Goal: Task Accomplishment & Management: Use online tool/utility

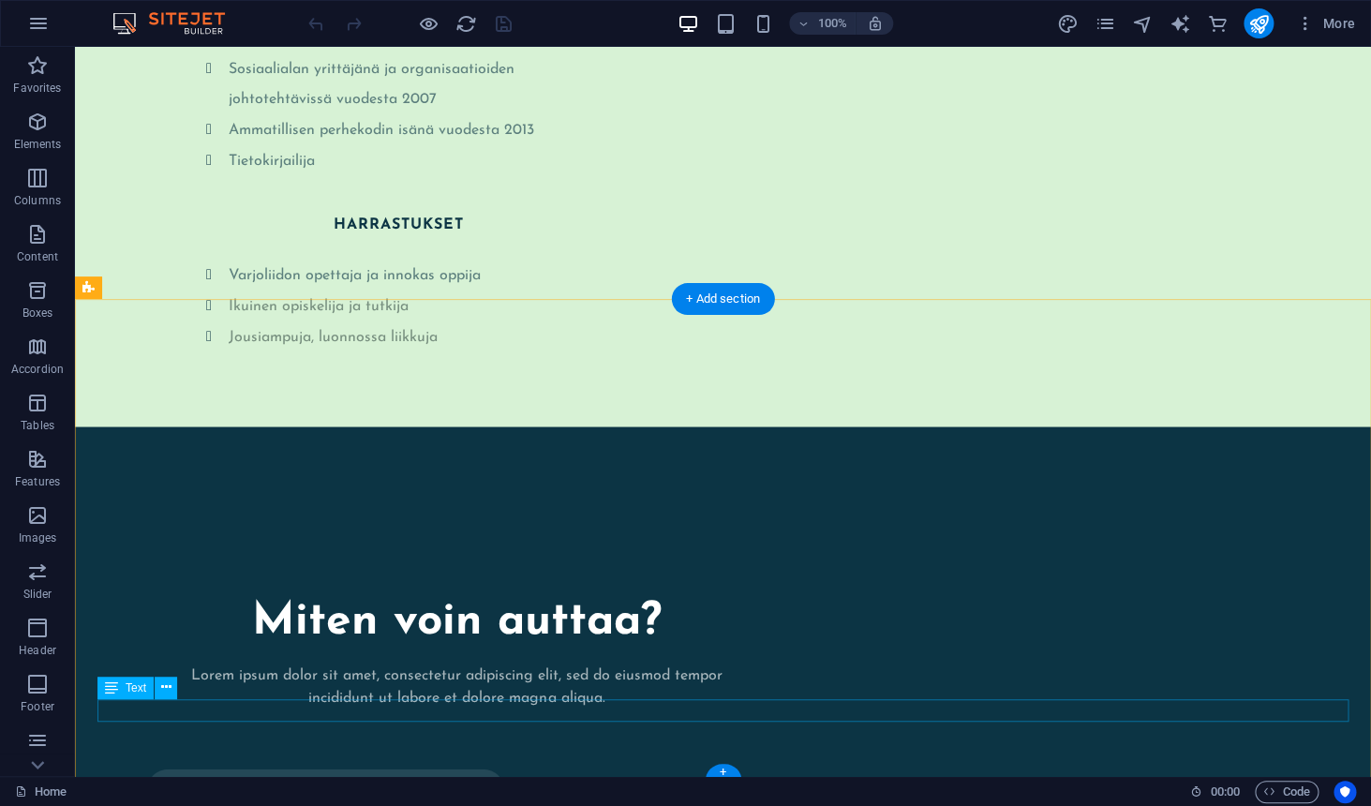
scroll to position [3952, 0]
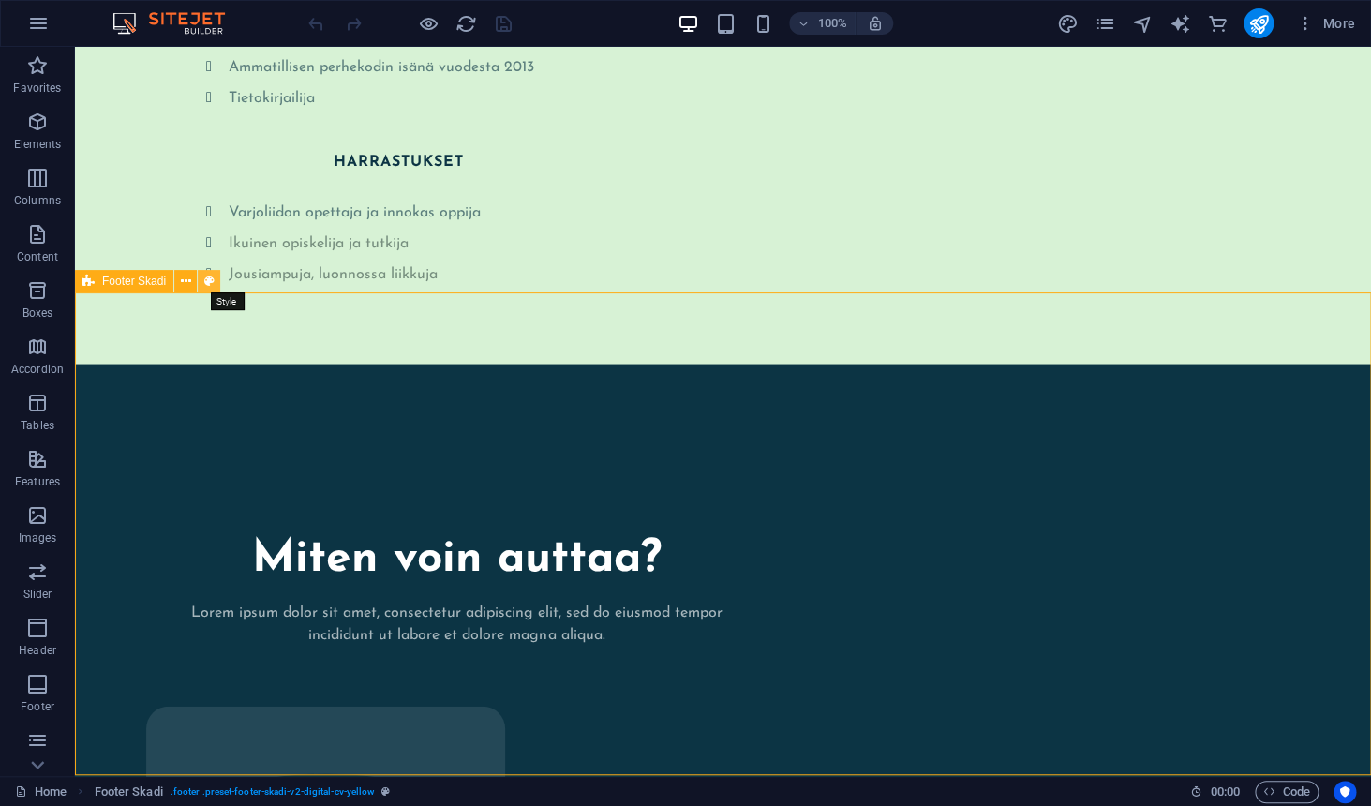
click at [216, 279] on button at bounding box center [209, 281] width 22 height 22
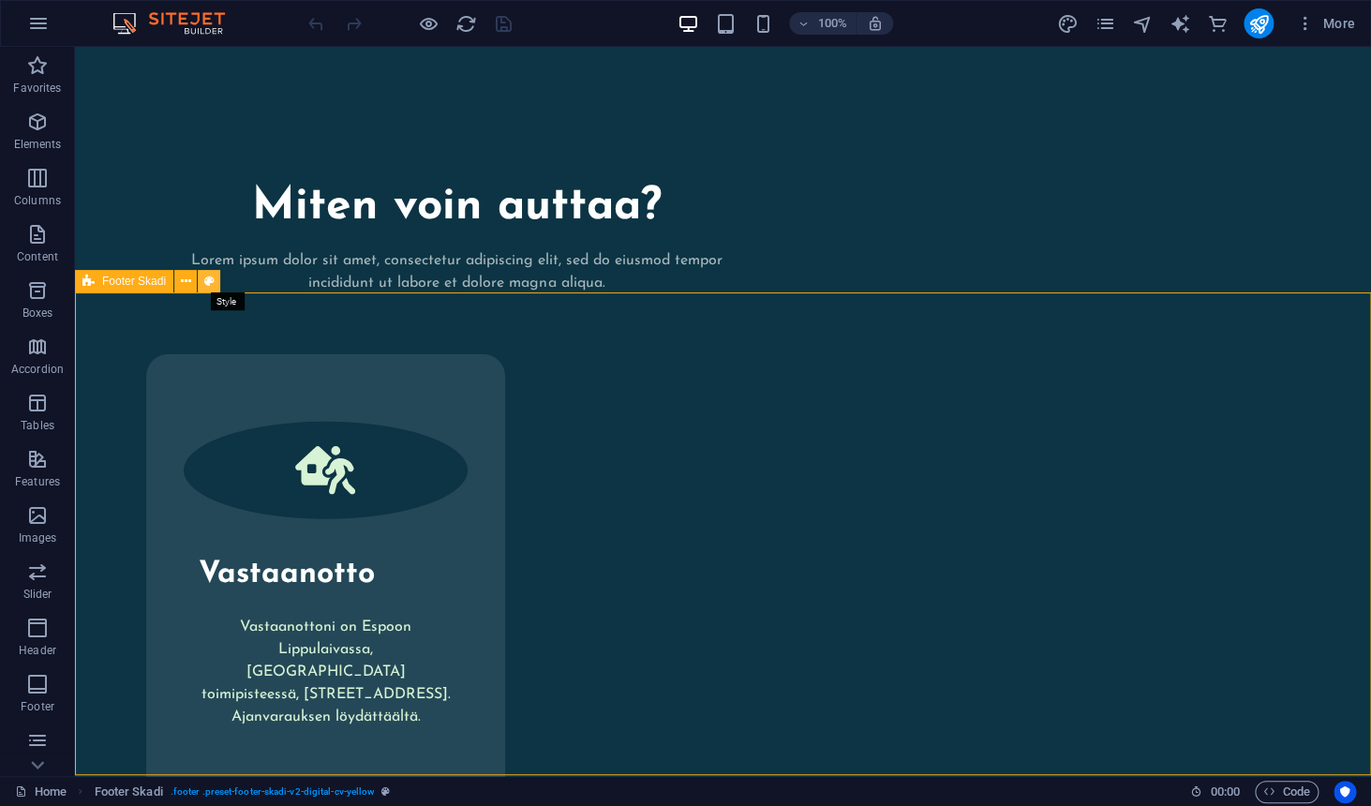
select select "px"
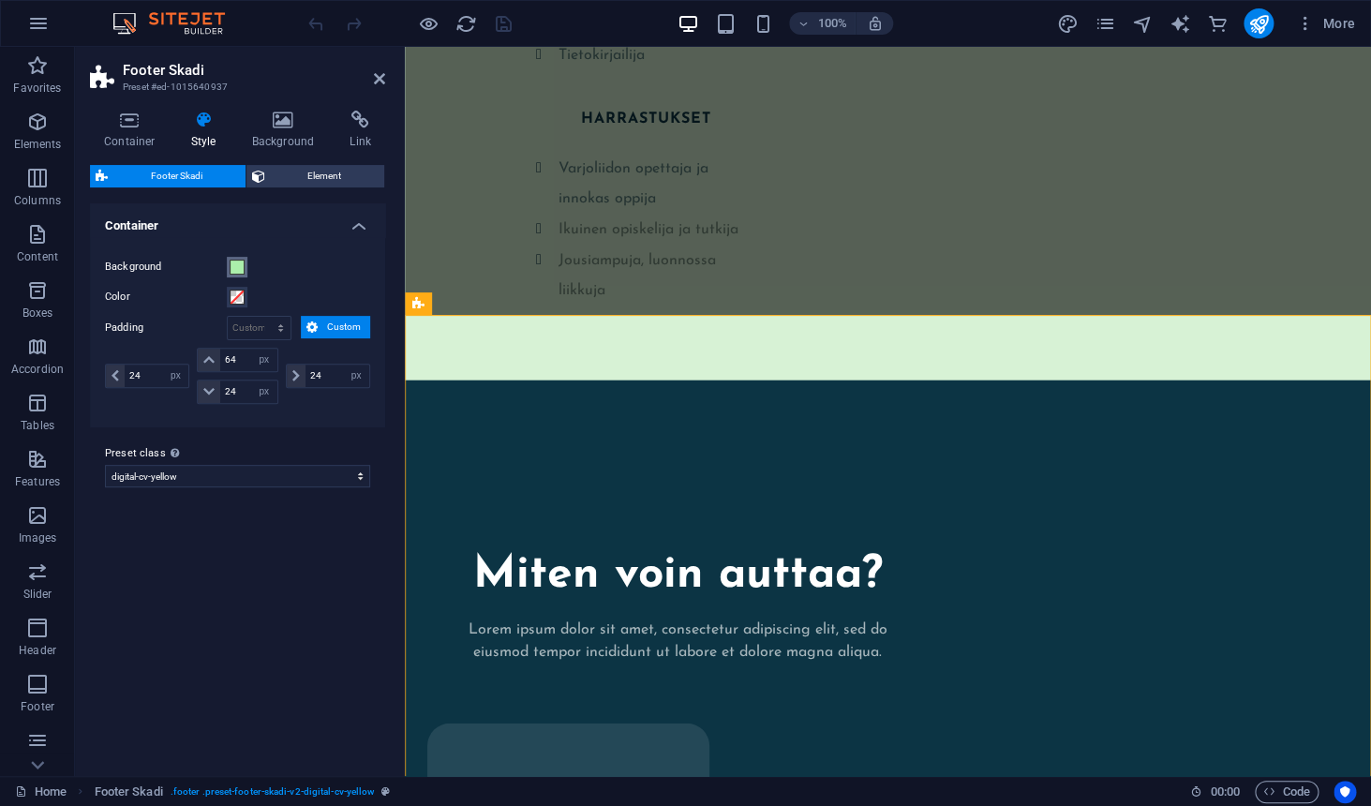
click at [241, 270] on span at bounding box center [237, 267] width 15 height 15
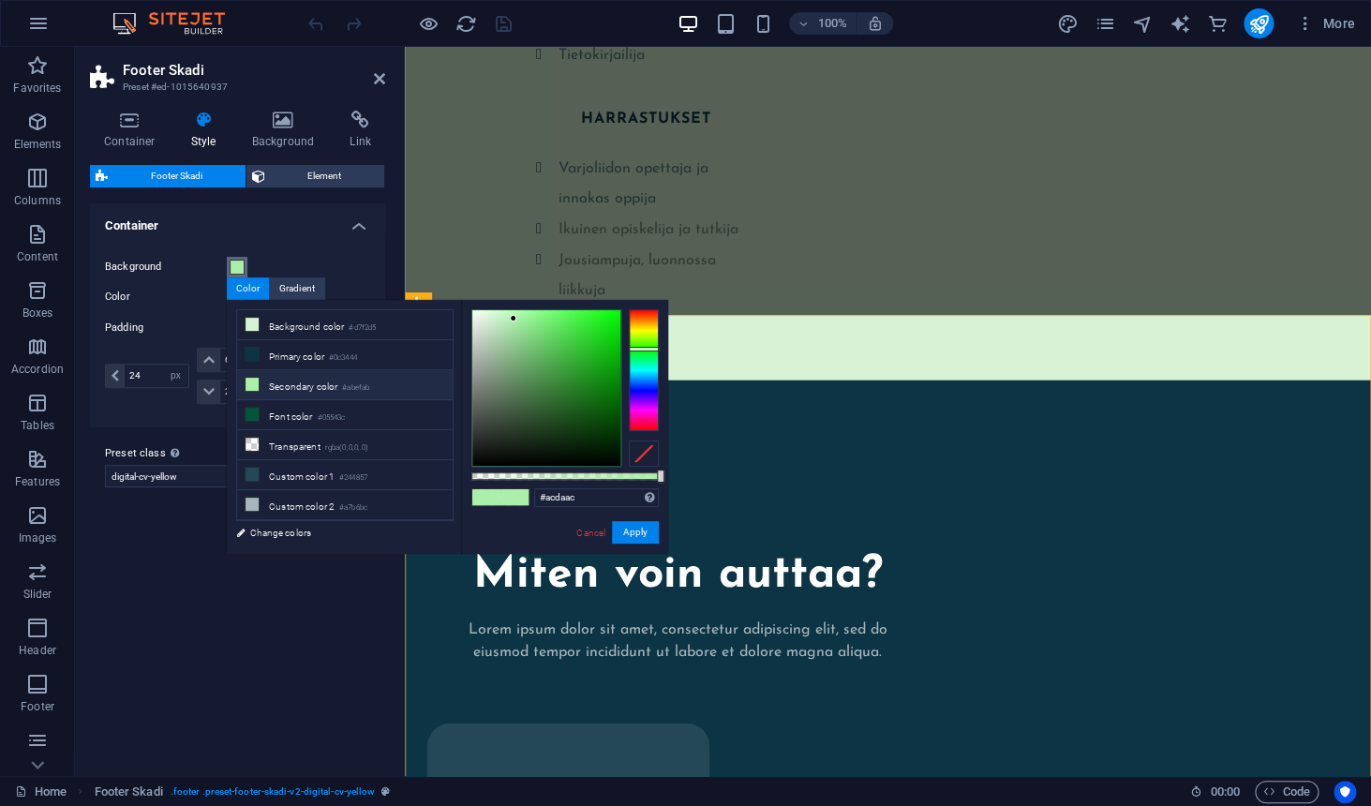
click at [502, 332] on div at bounding box center [546, 388] width 148 height 156
click at [490, 325] on div at bounding box center [546, 388] width 148 height 156
type input "#d8f1d8"
click at [486, 318] on div at bounding box center [546, 388] width 148 height 156
click at [653, 536] on button "Apply" at bounding box center [635, 532] width 47 height 22
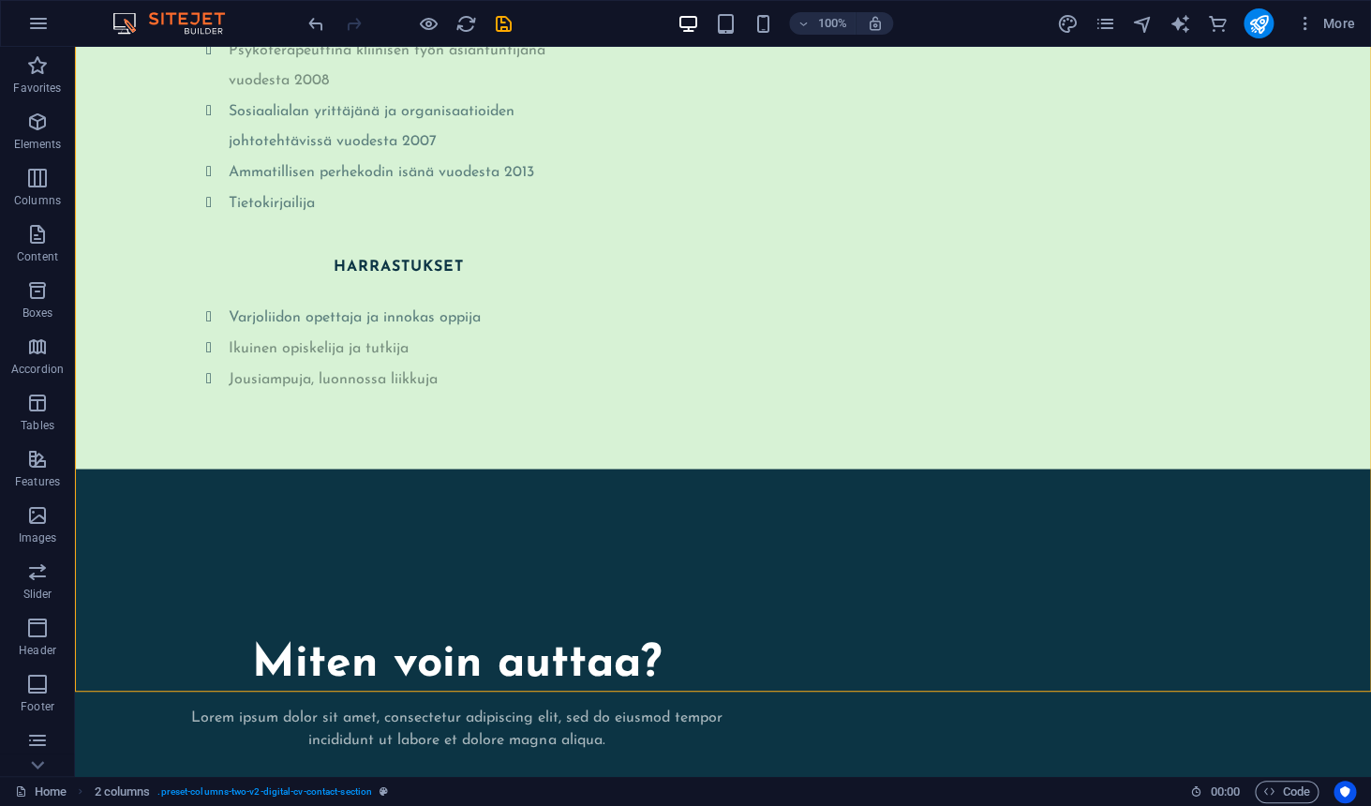
scroll to position [3952, 0]
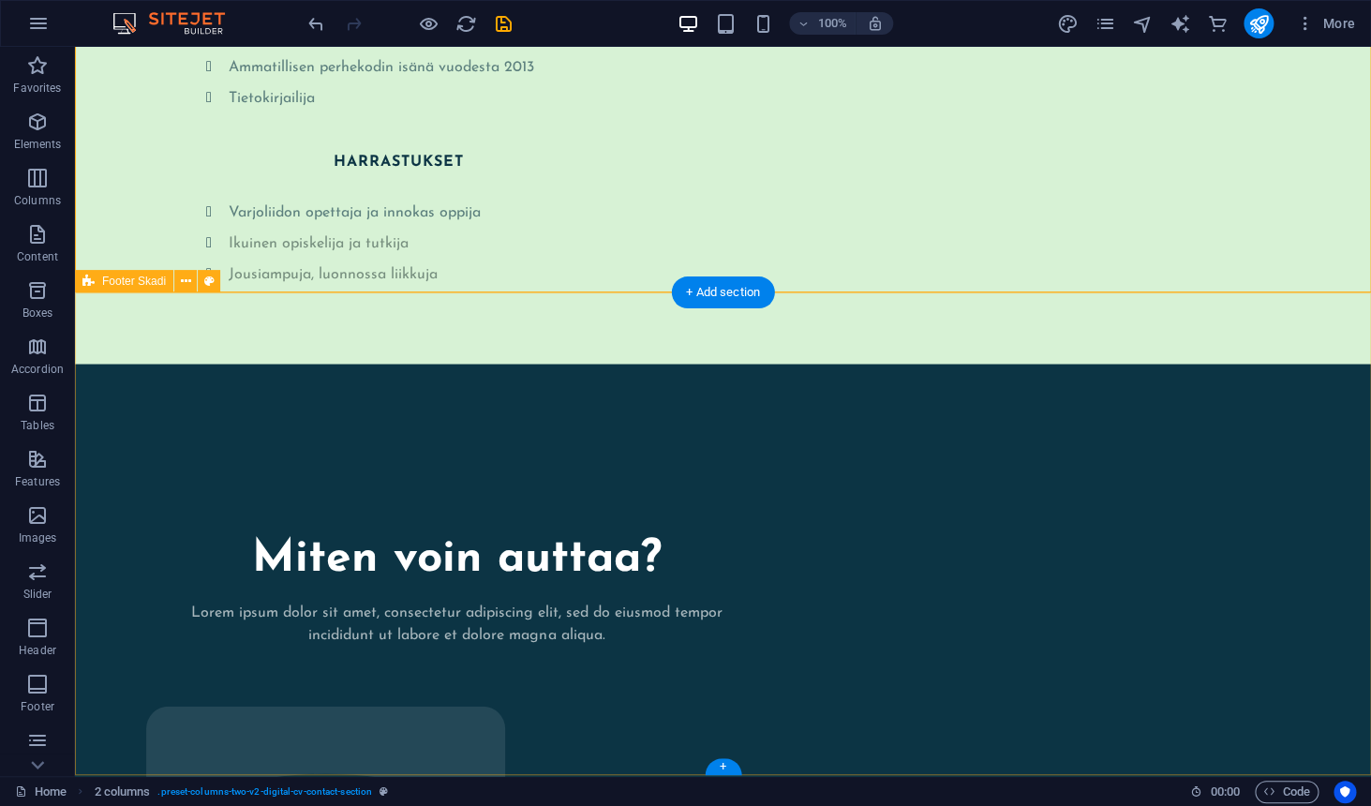
click at [186, 283] on icon at bounding box center [186, 282] width 10 height 20
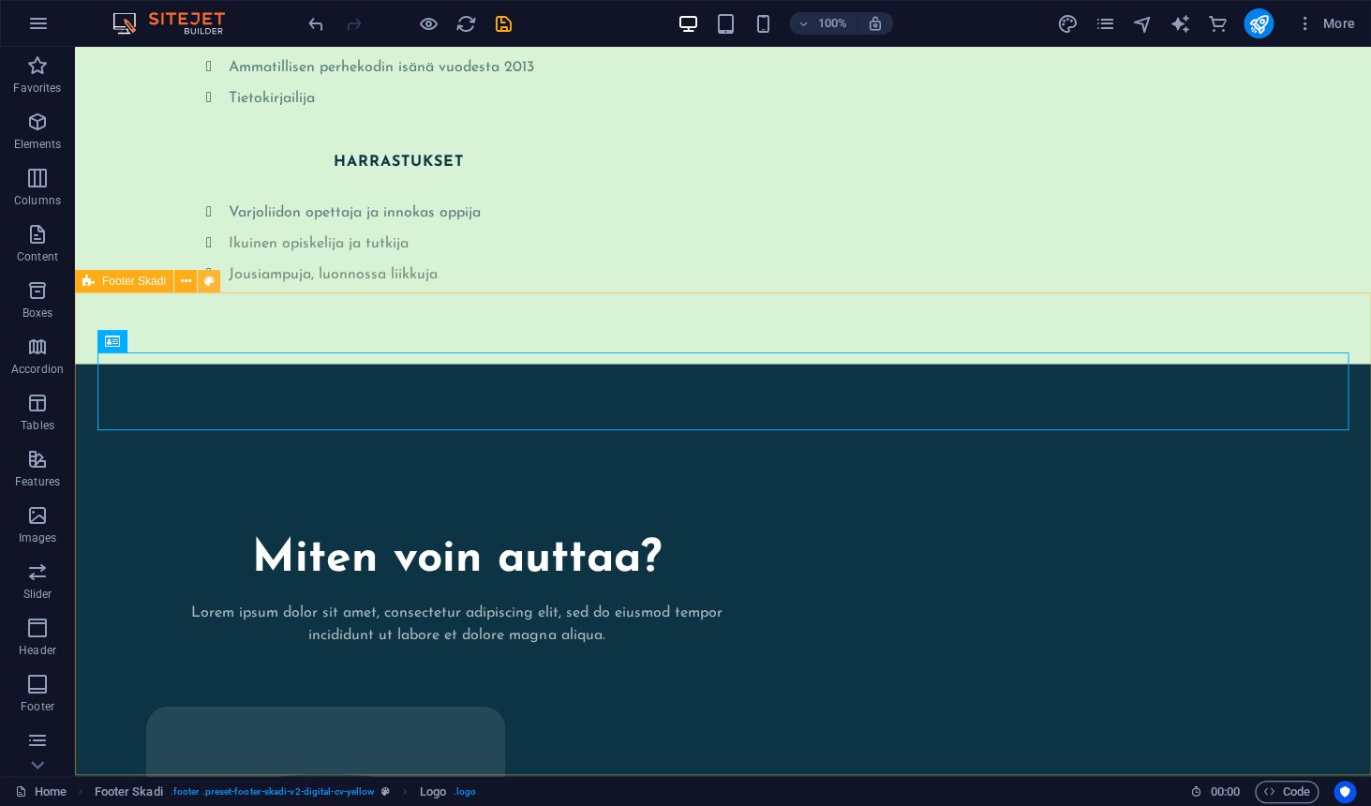
click at [212, 281] on icon at bounding box center [209, 282] width 10 height 20
select select "px"
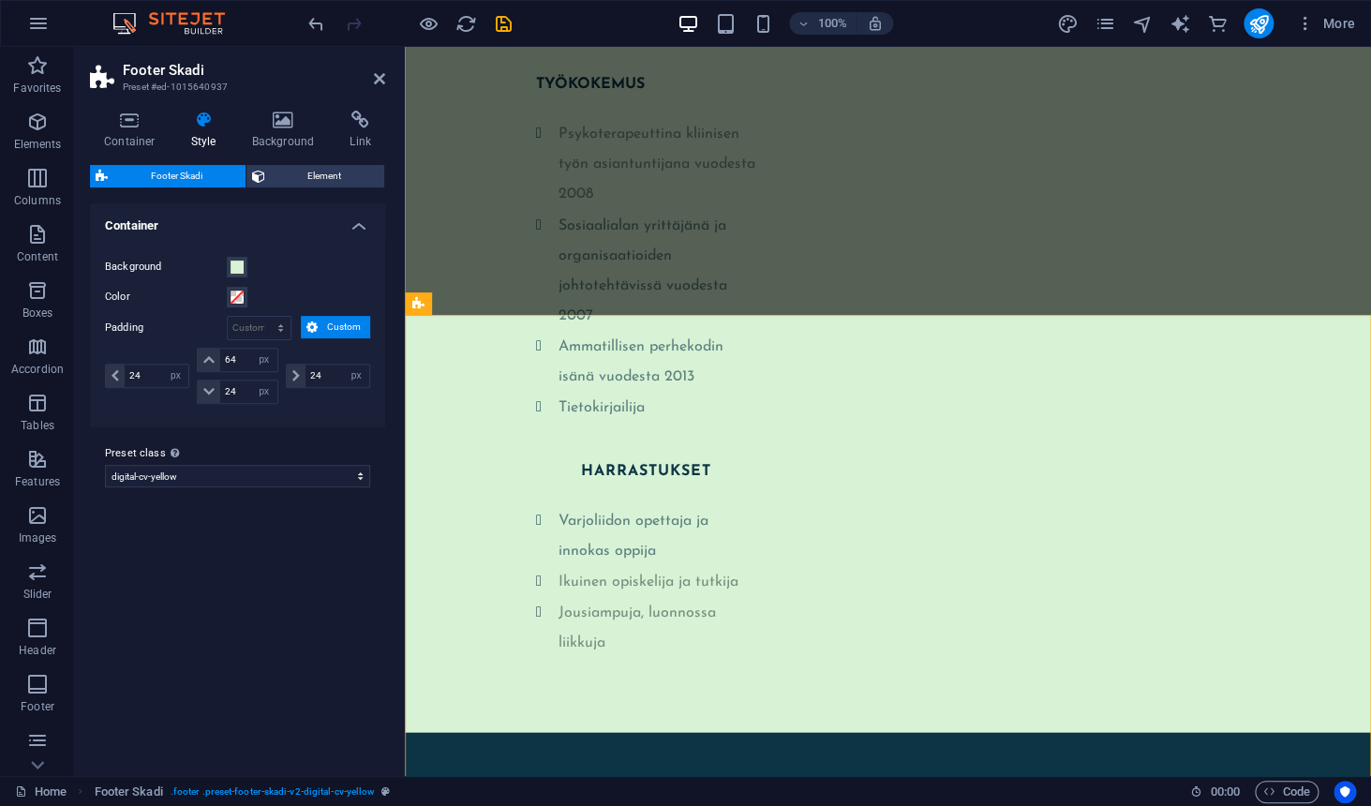
scroll to position [4304, 0]
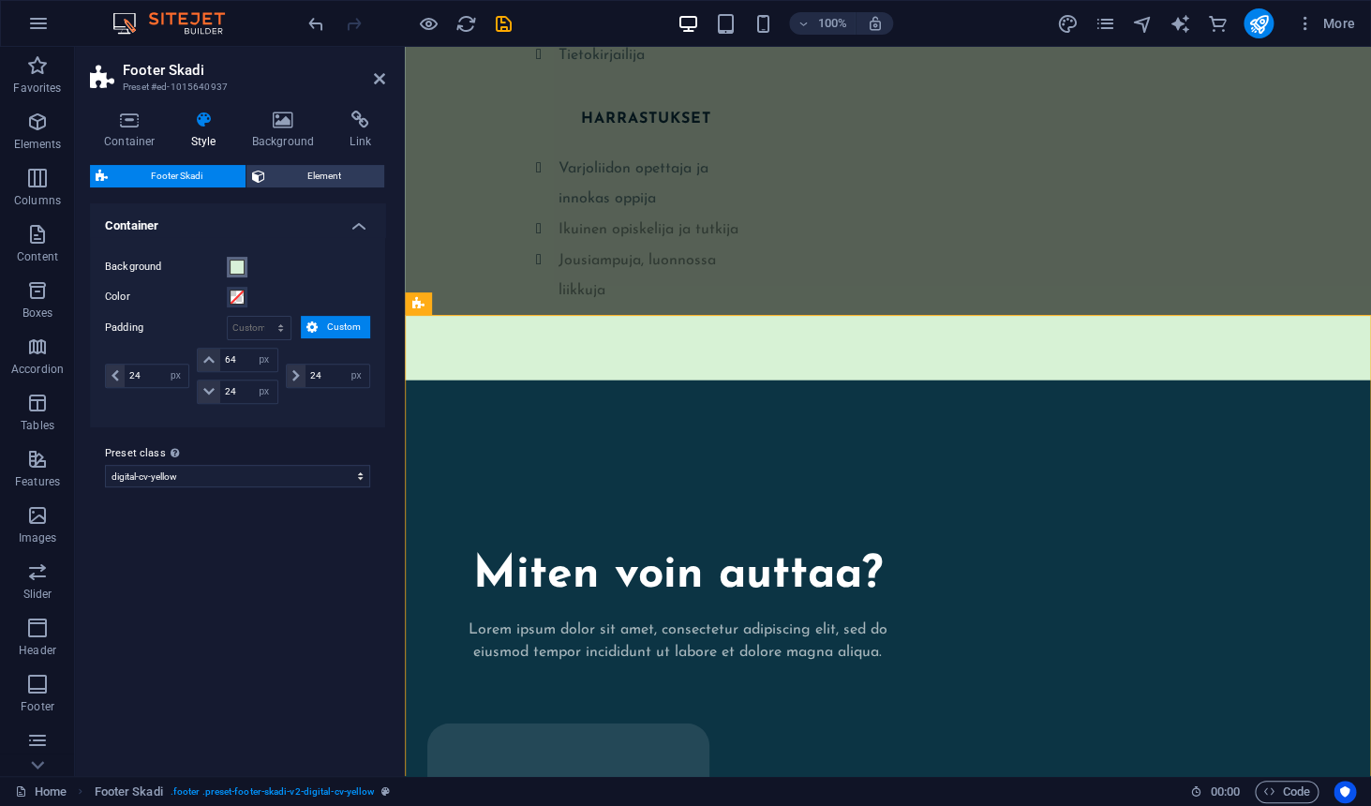
click at [244, 268] on span at bounding box center [237, 267] width 15 height 15
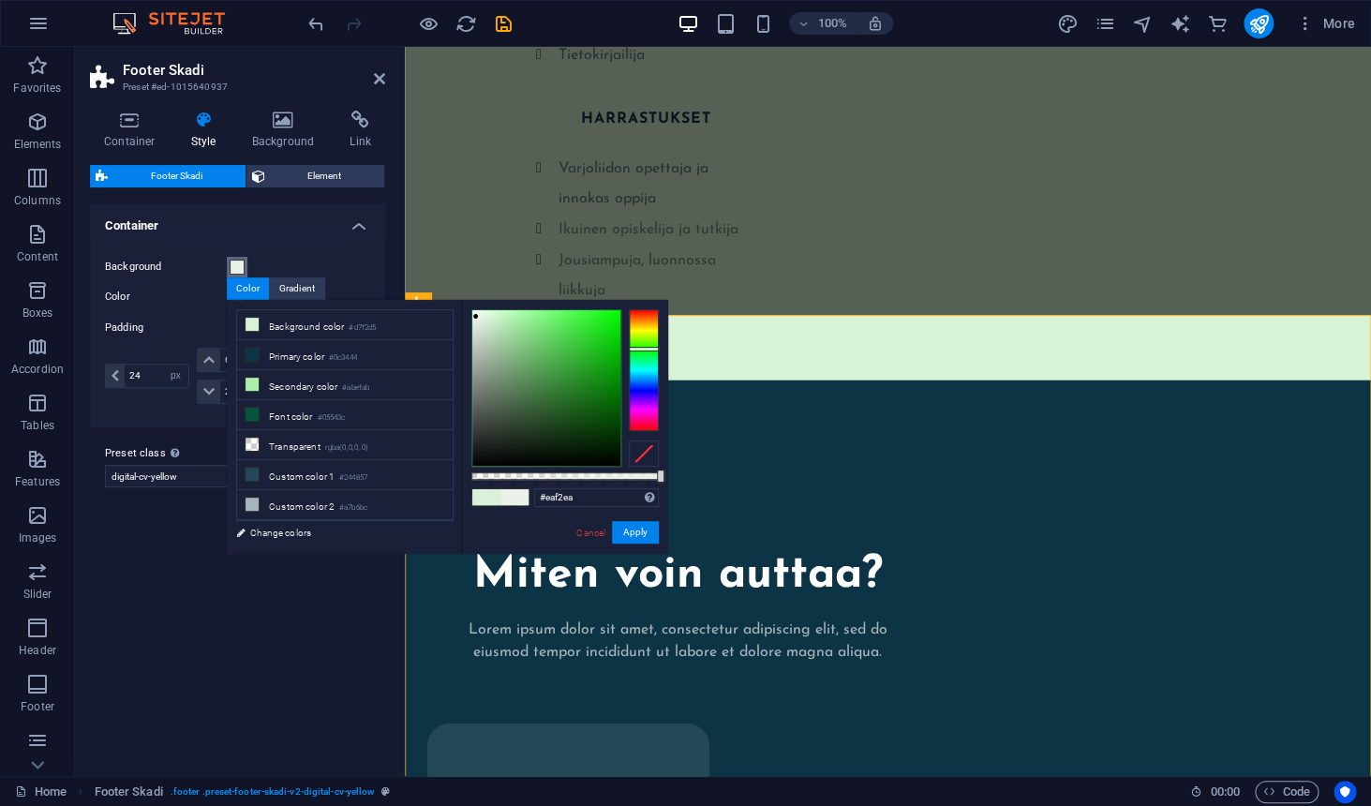
click at [476, 317] on div at bounding box center [546, 388] width 148 height 156
type input "#f4f8f4"
click at [474, 313] on div at bounding box center [546, 388] width 148 height 156
click at [646, 534] on button "Apply" at bounding box center [635, 532] width 47 height 22
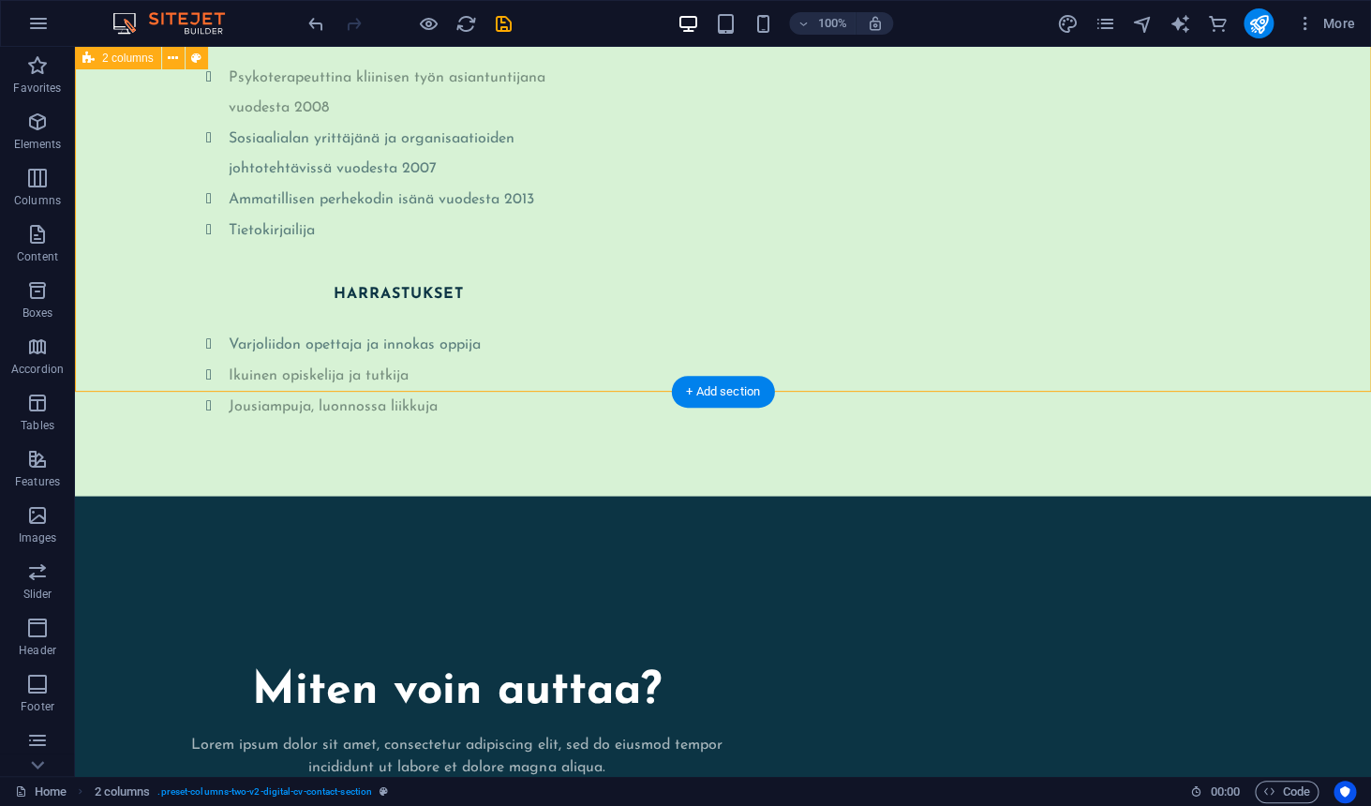
scroll to position [3868, 0]
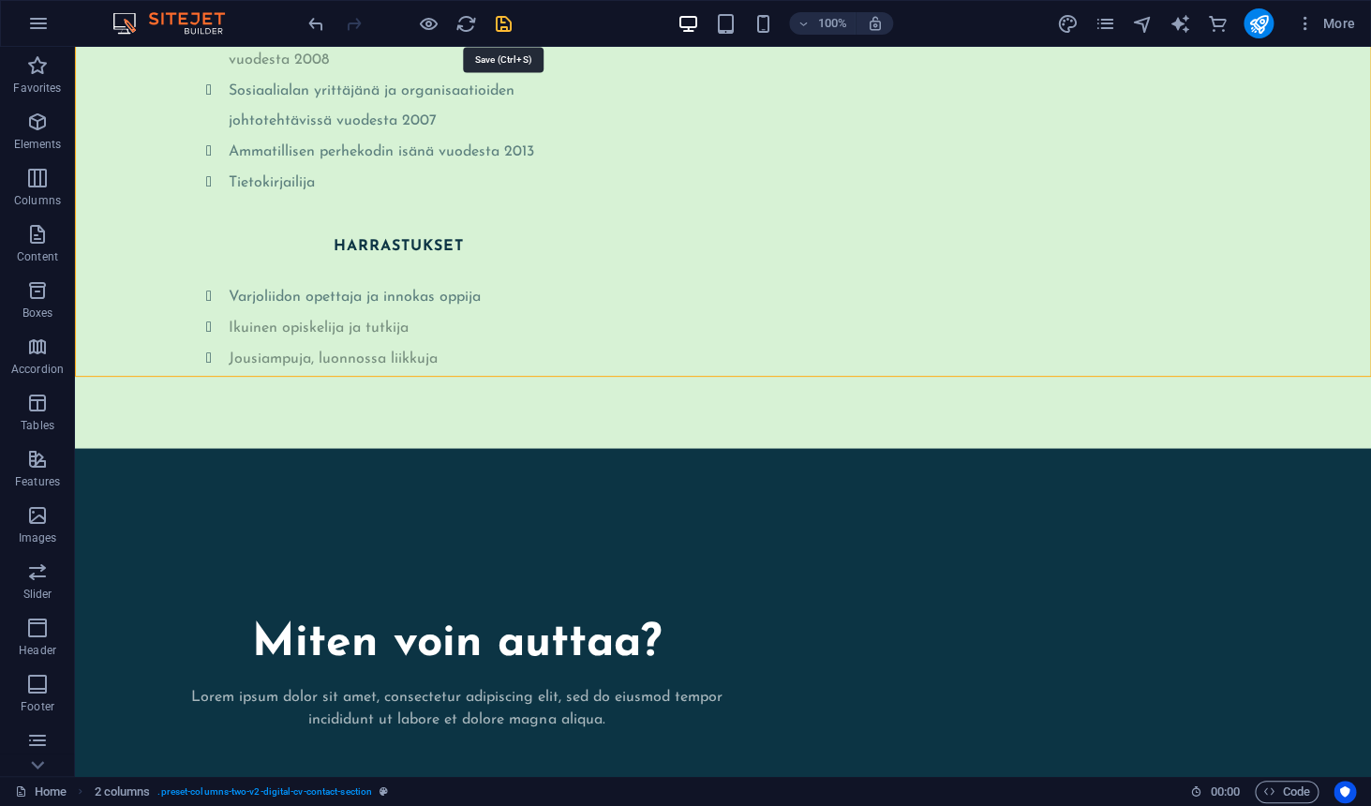
click at [501, 21] on icon "save" at bounding box center [504, 24] width 22 height 22
checkbox input "false"
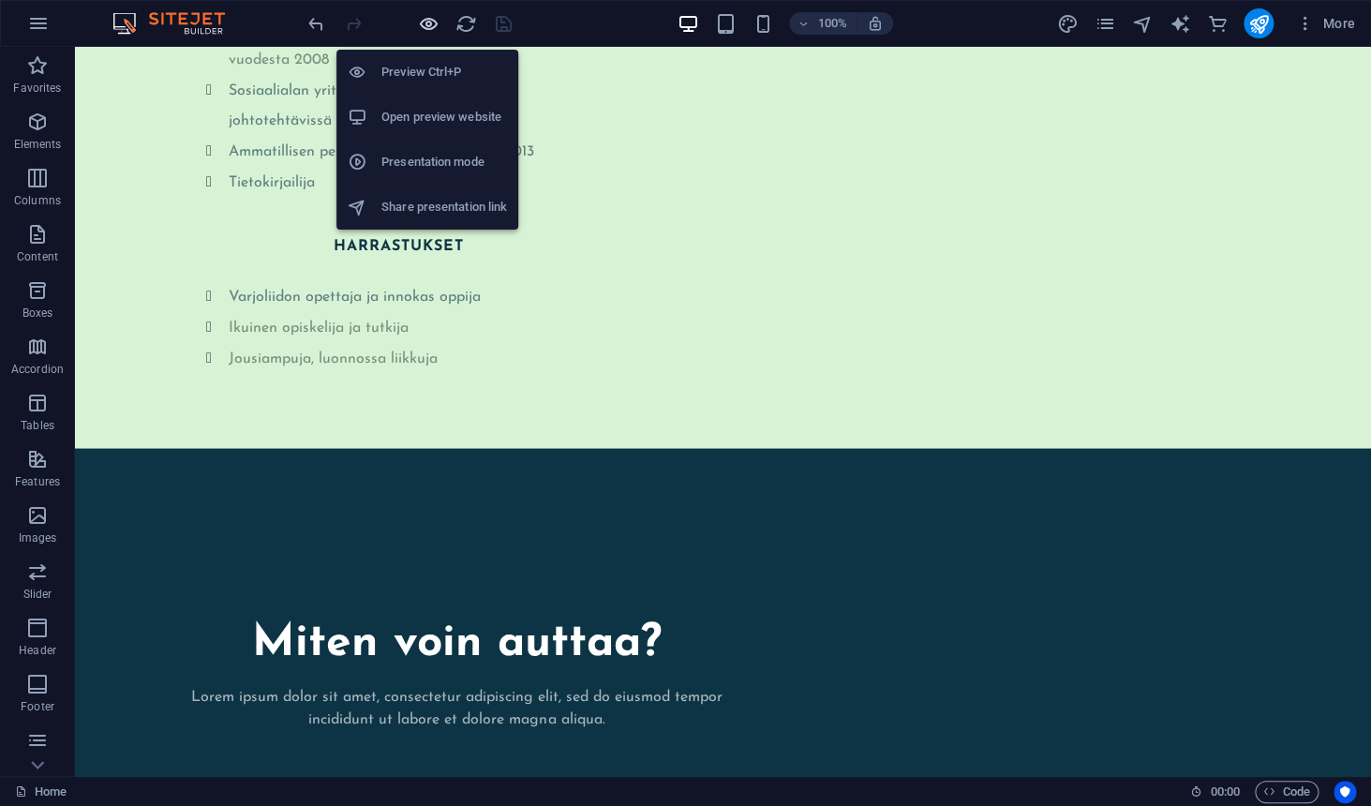
click at [427, 26] on icon "button" at bounding box center [429, 24] width 22 height 22
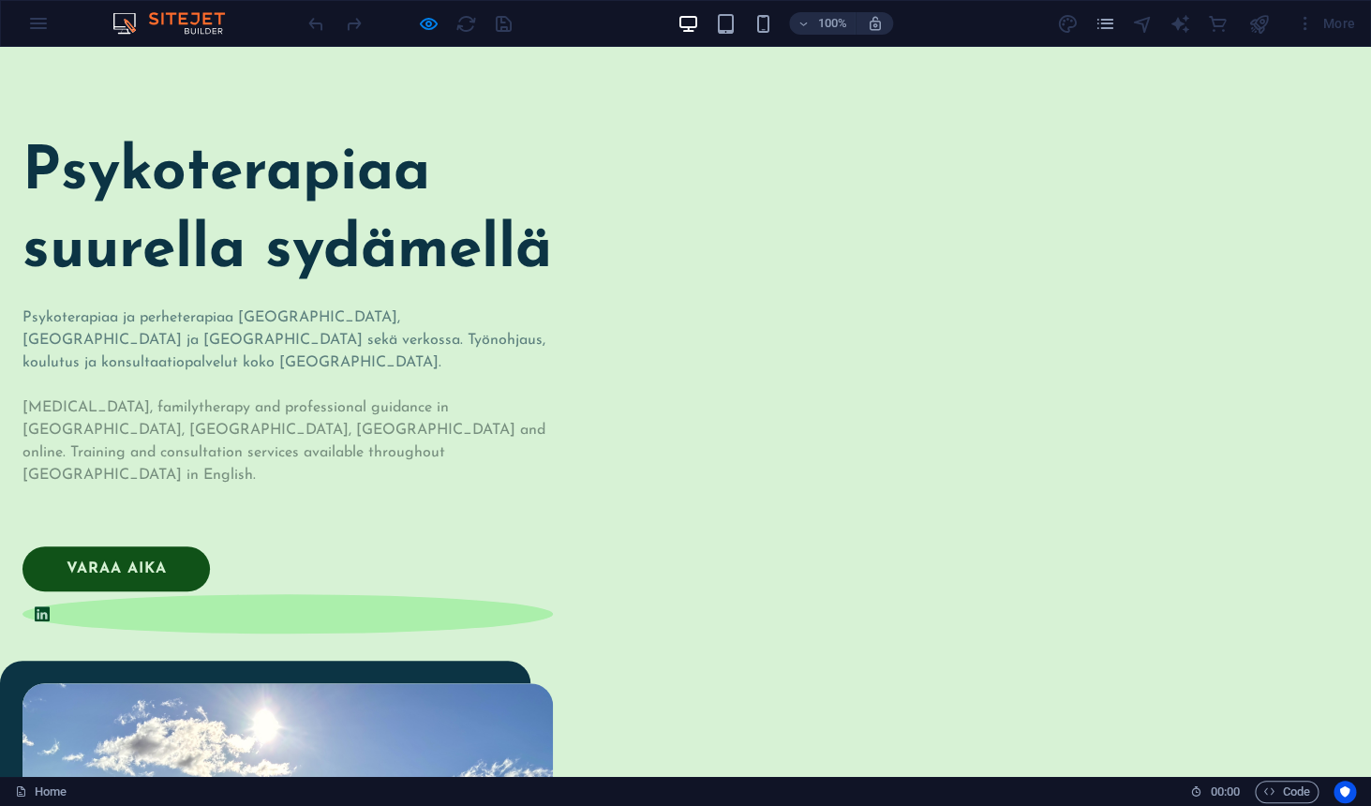
scroll to position [0, 0]
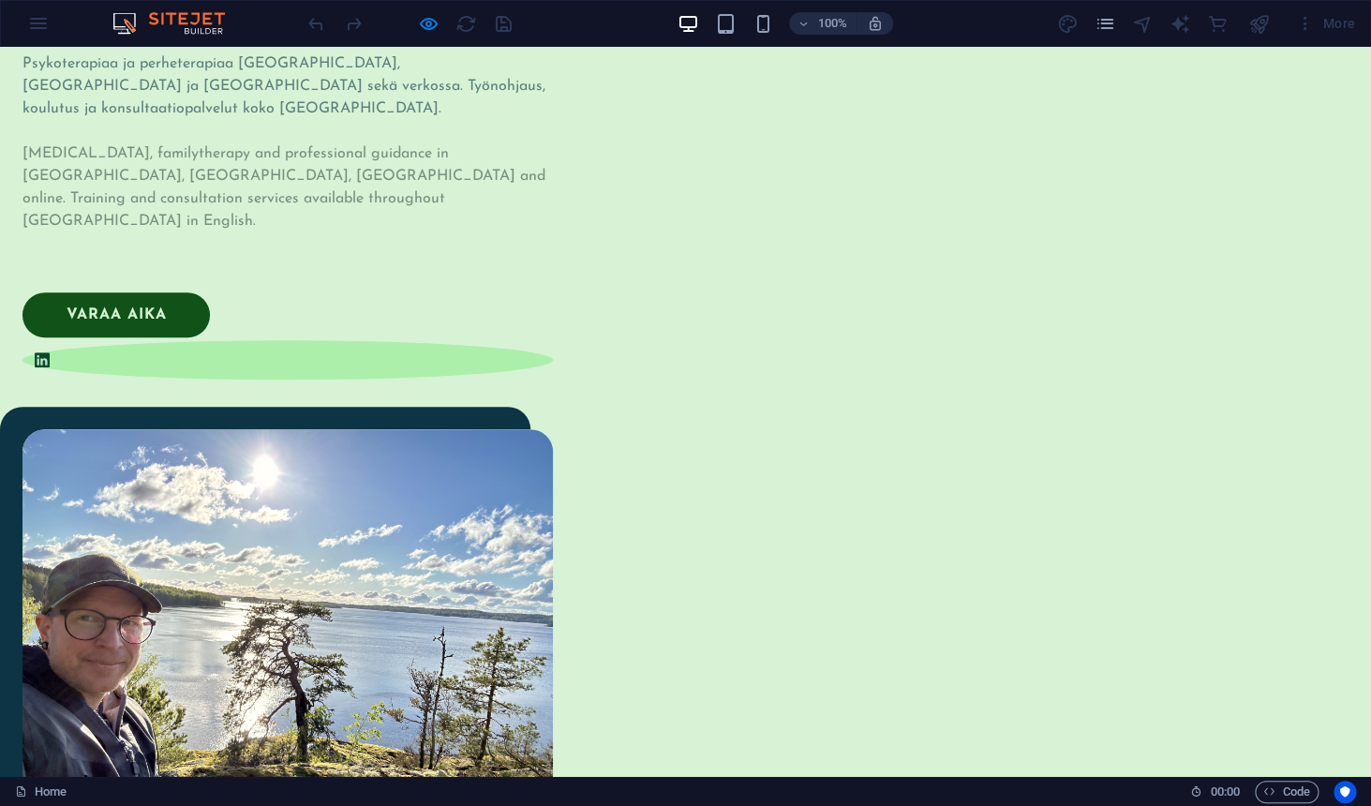
click at [210, 337] on link "varaa aika" at bounding box center [115, 314] width 187 height 45
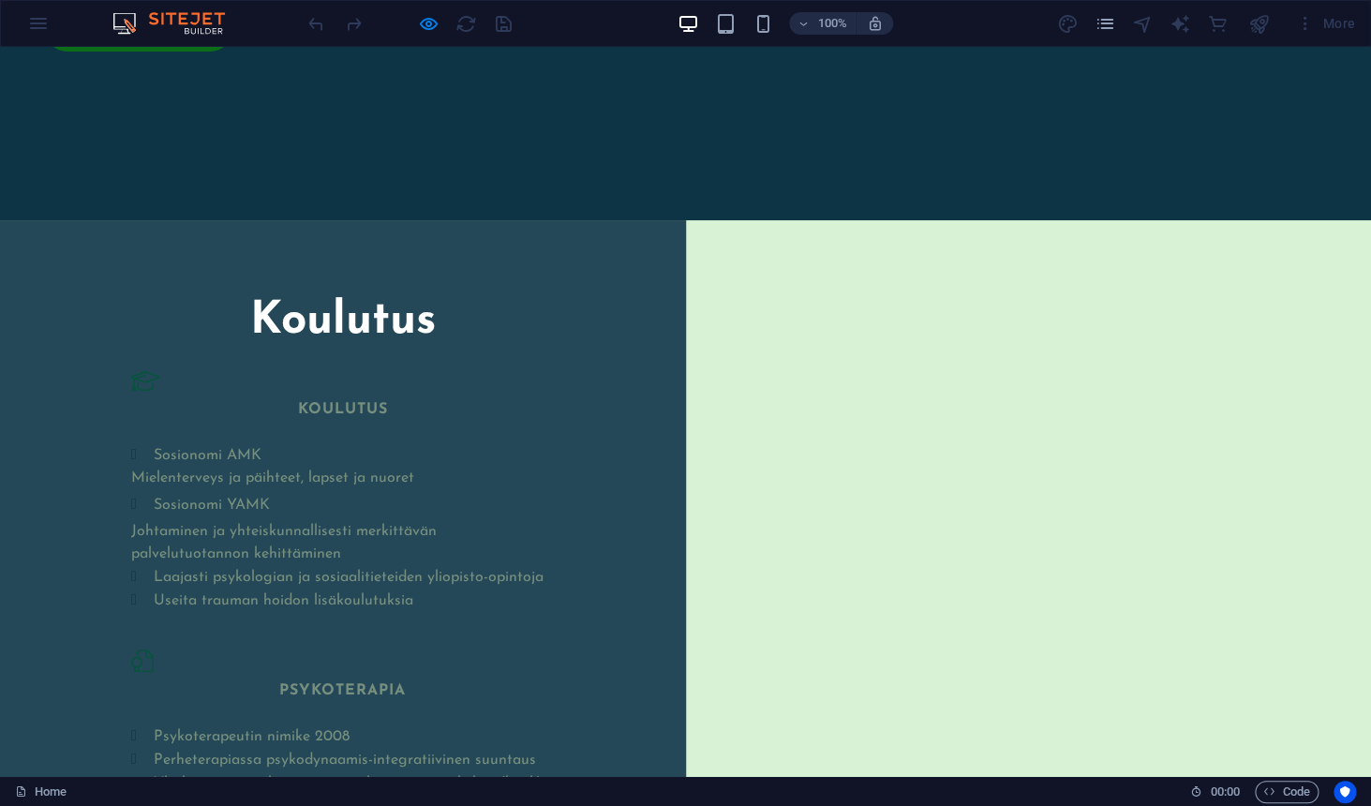
scroll to position [2812, 0]
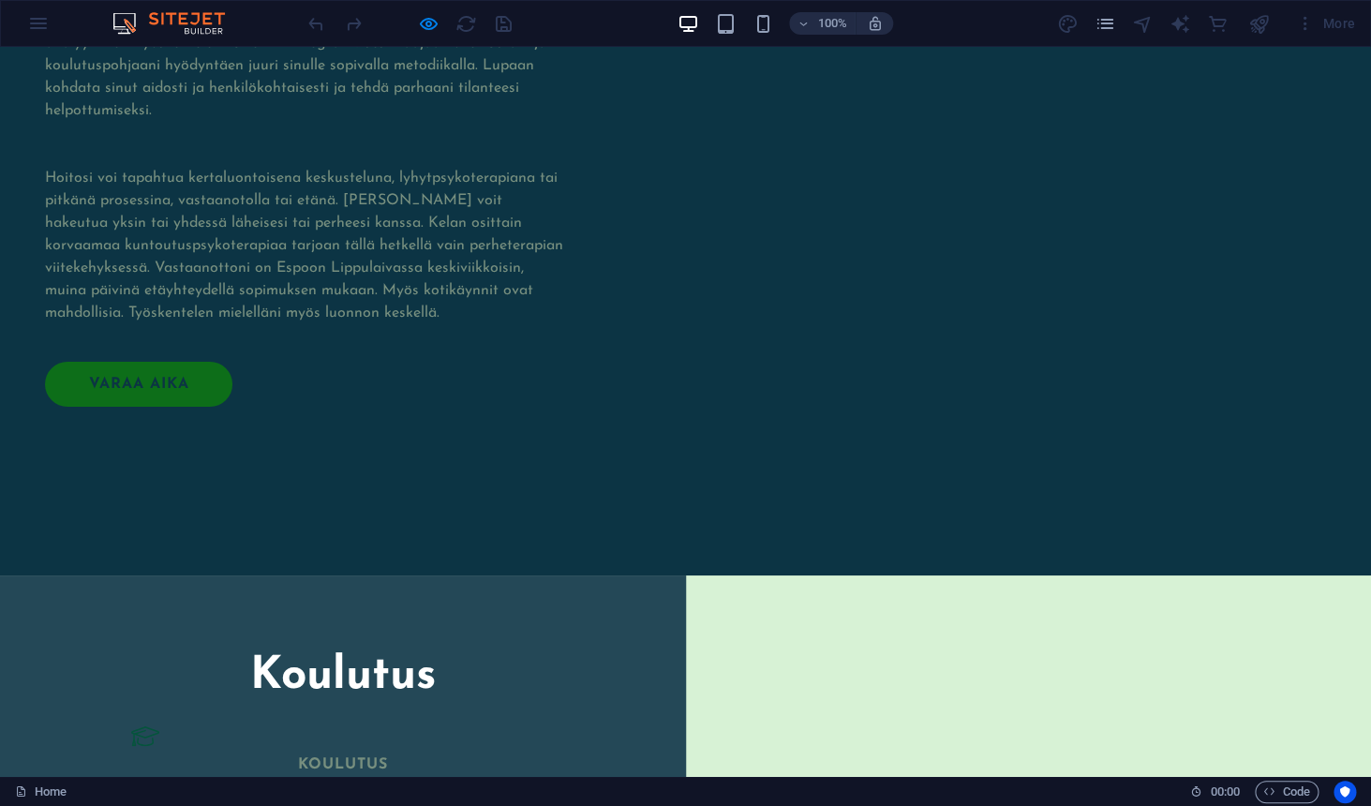
scroll to position [2394, 0]
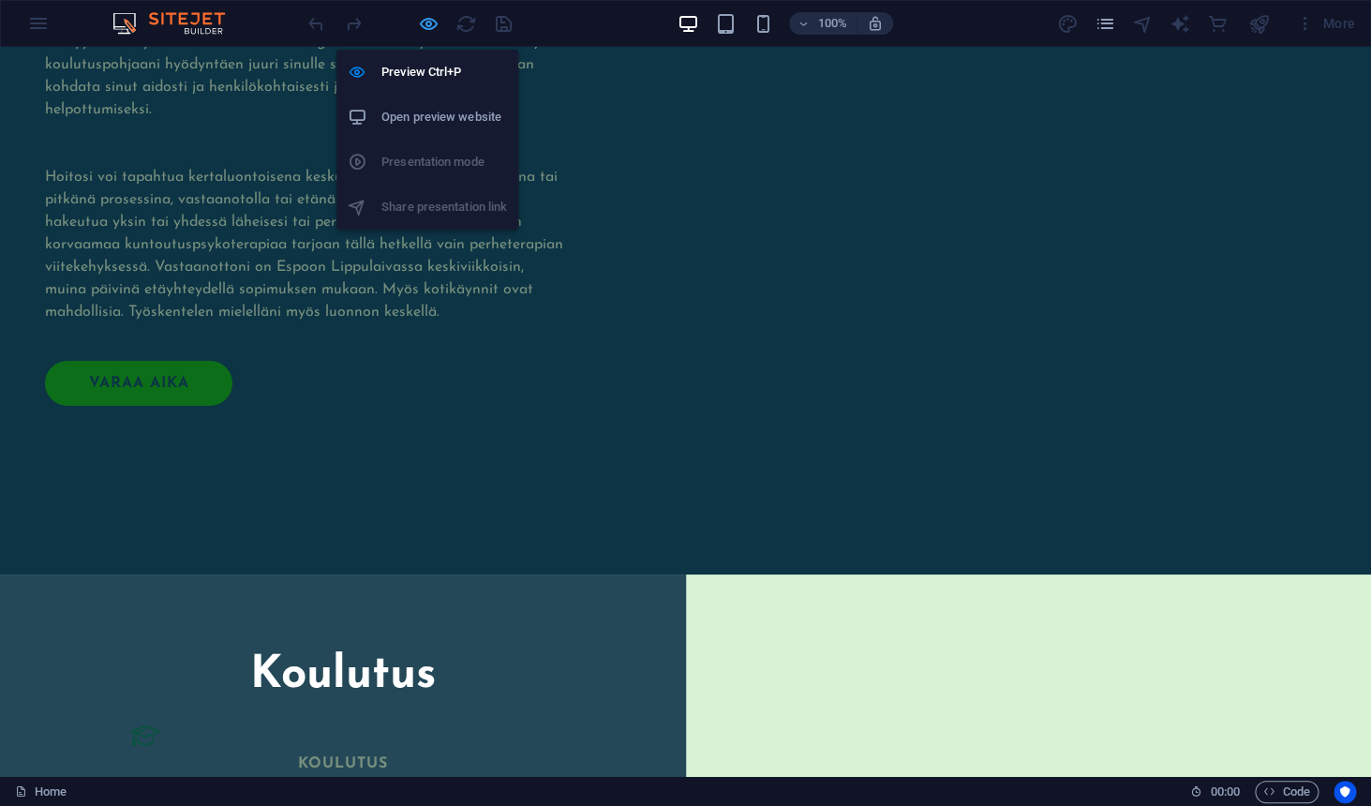
click at [426, 25] on icon "button" at bounding box center [429, 24] width 22 height 22
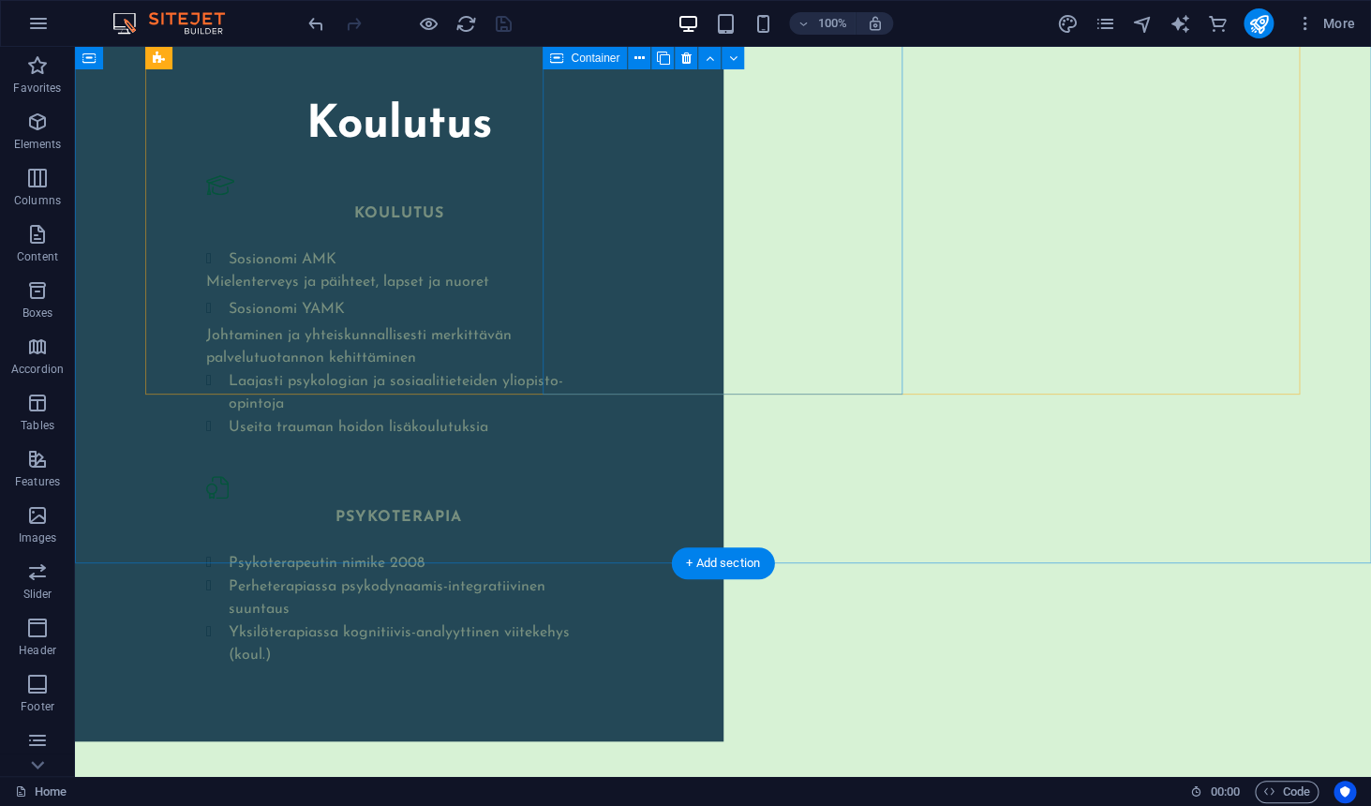
scroll to position [3002, 0]
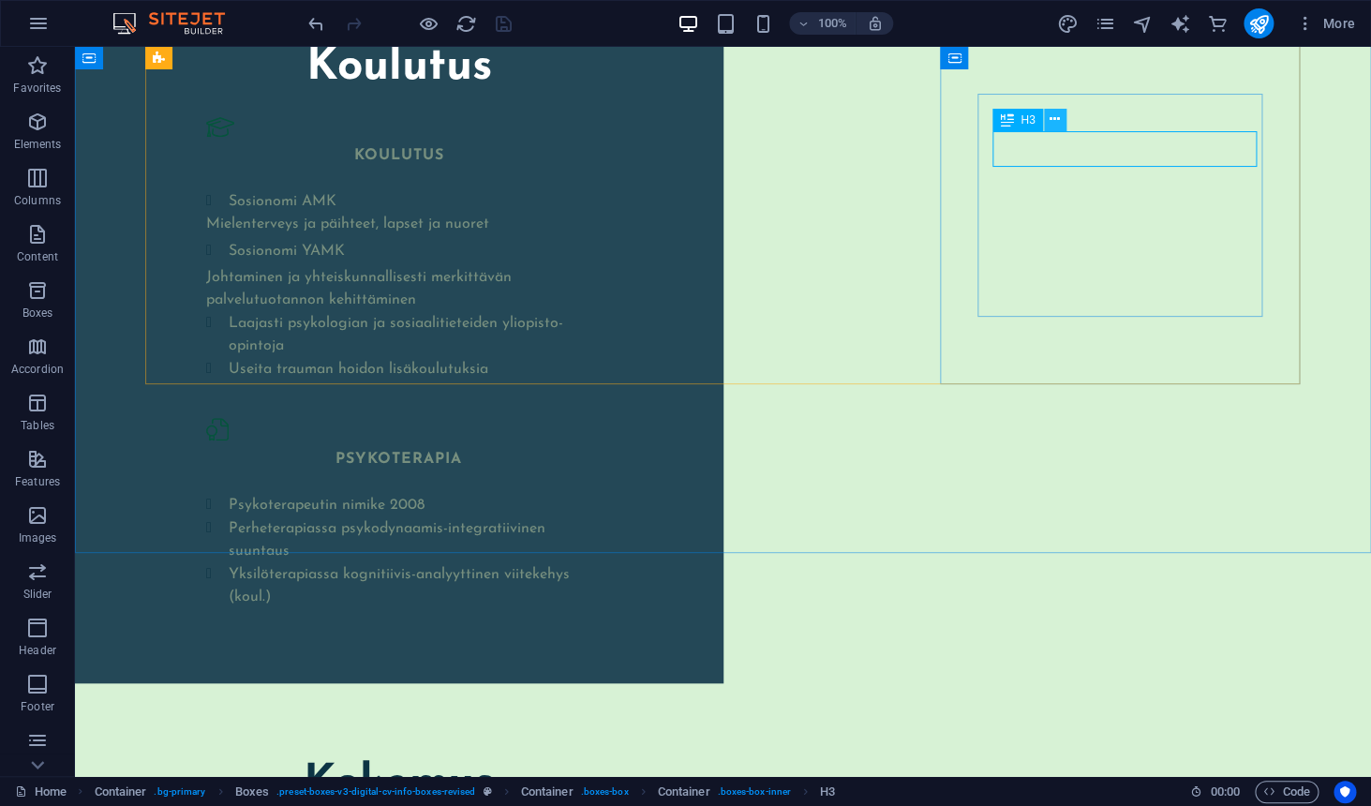
click at [1053, 126] on icon at bounding box center [1054, 120] width 10 height 20
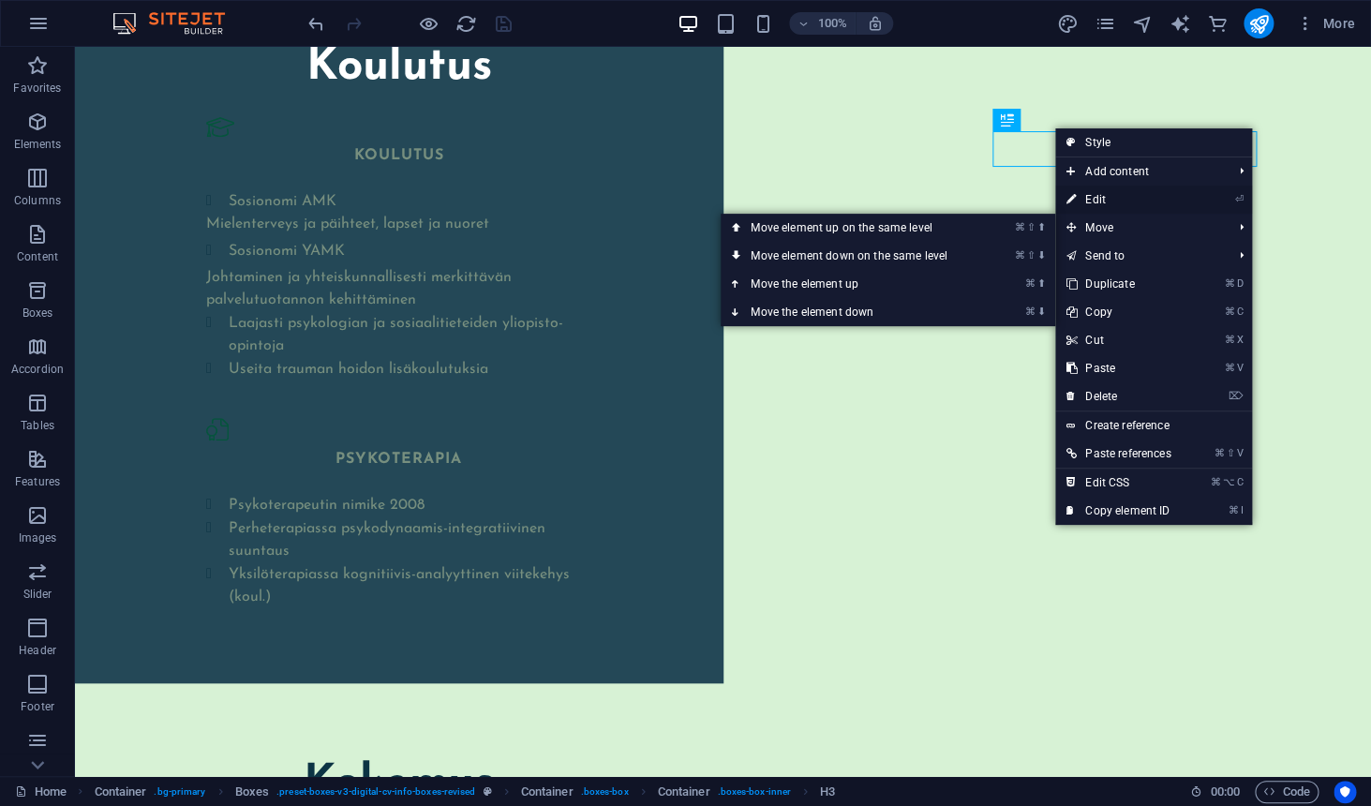
click at [1106, 201] on link "⏎ Edit" at bounding box center [1118, 200] width 126 height 28
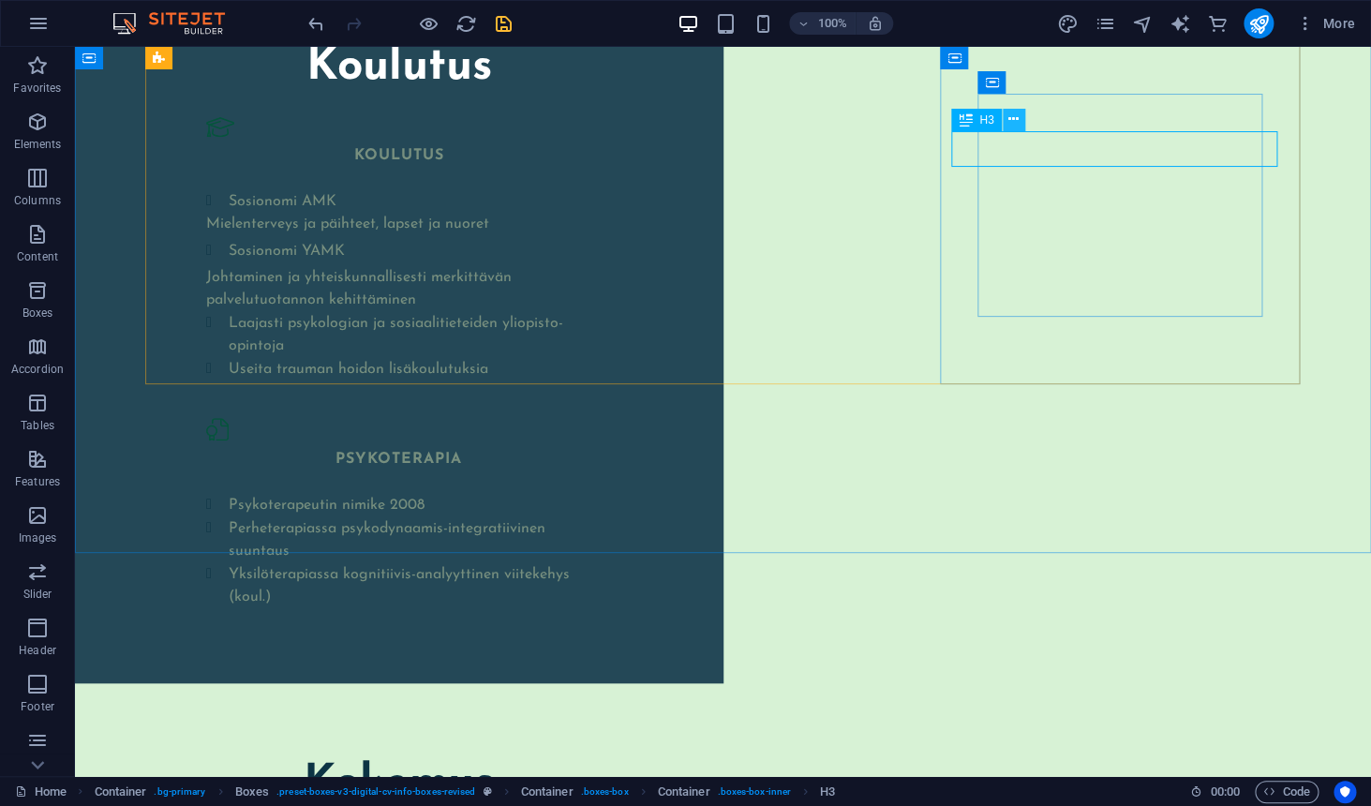
click at [1020, 122] on button at bounding box center [1014, 120] width 22 height 22
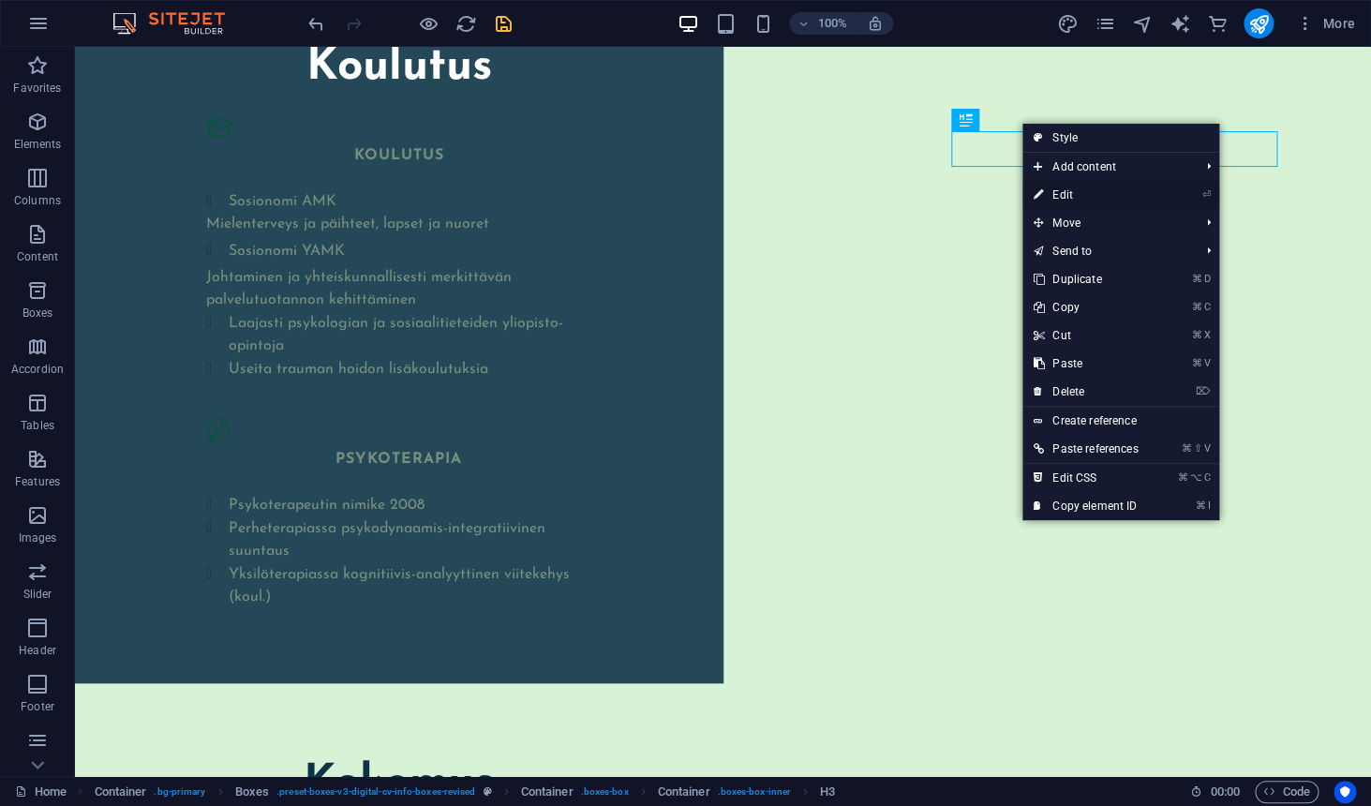
click at [1068, 191] on link "⏎ Edit" at bounding box center [1085, 195] width 126 height 28
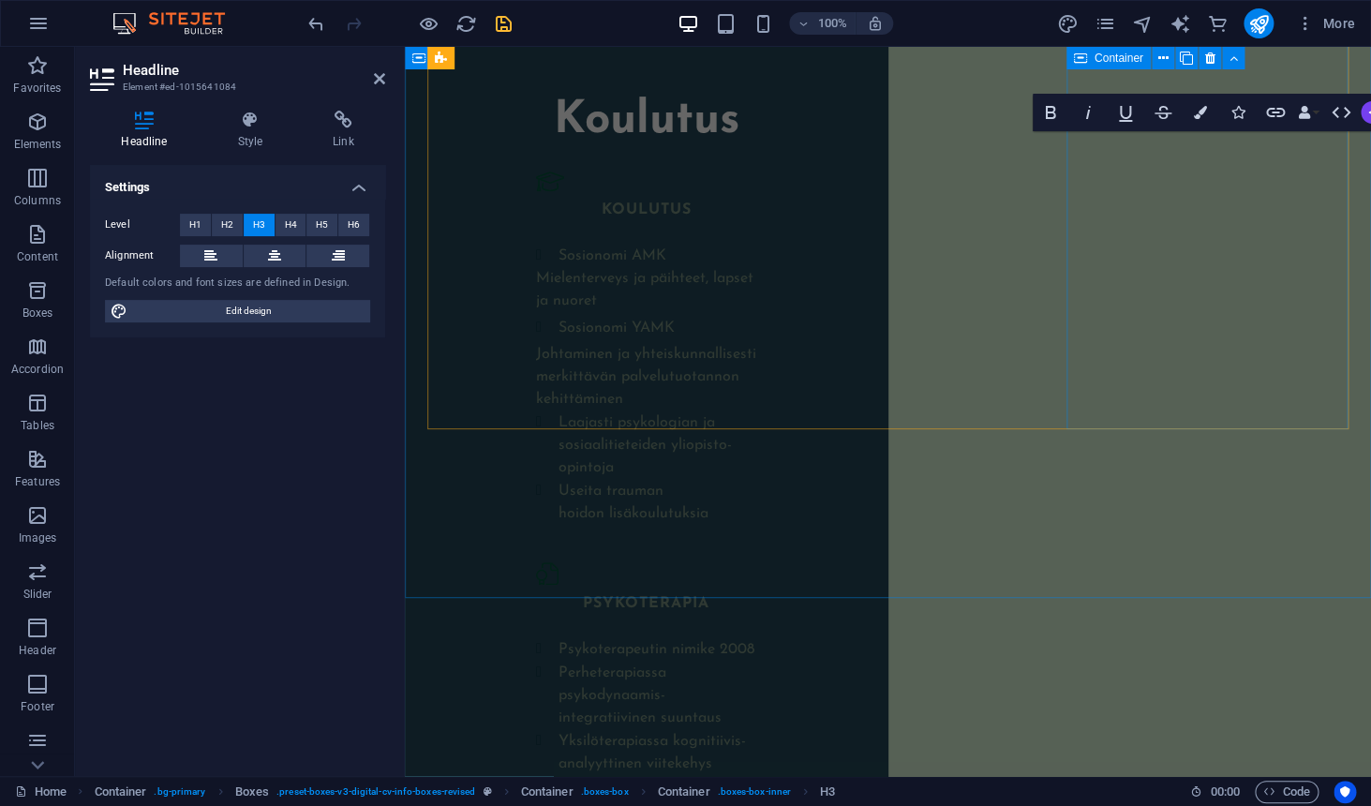
scroll to position [0, 0]
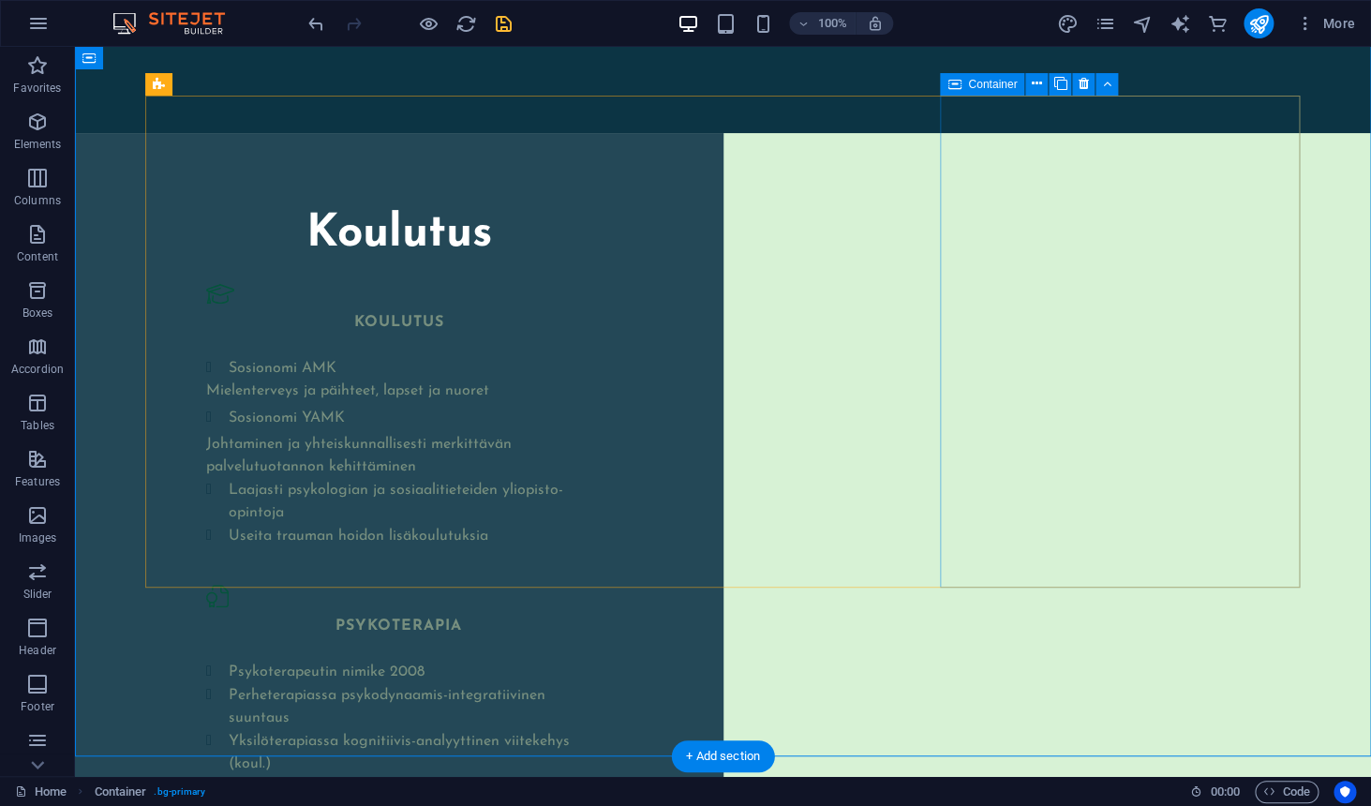
scroll to position [2835, 0]
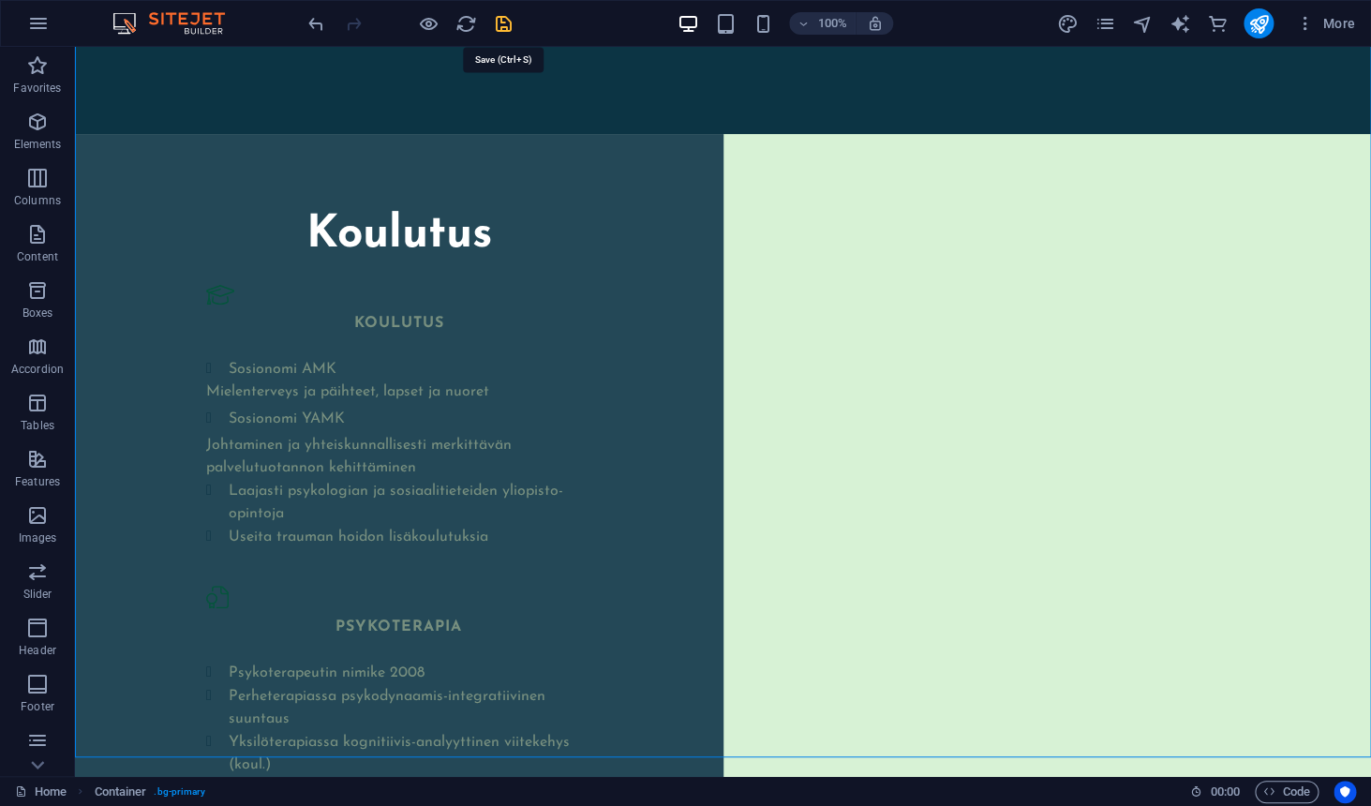
click at [512, 27] on icon "save" at bounding box center [504, 24] width 22 height 22
checkbox input "false"
